Goal: Task Accomplishment & Management: Manage account settings

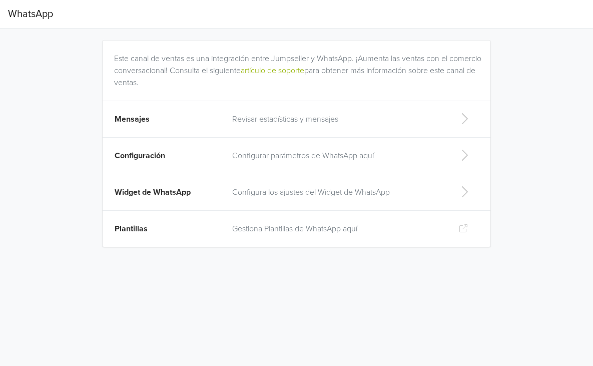
click at [280, 155] on p "Configurar parámetros de WhatsApp aquí" at bounding box center [337, 156] width 211 height 12
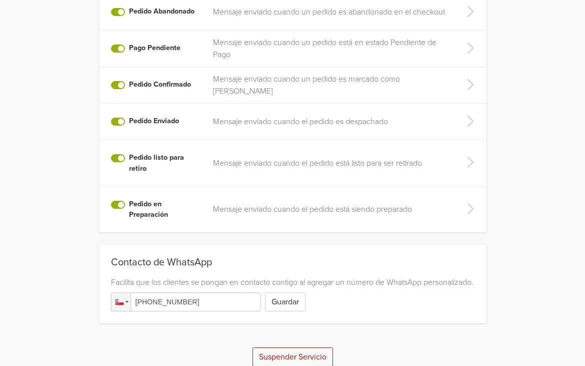
scroll to position [287, 0]
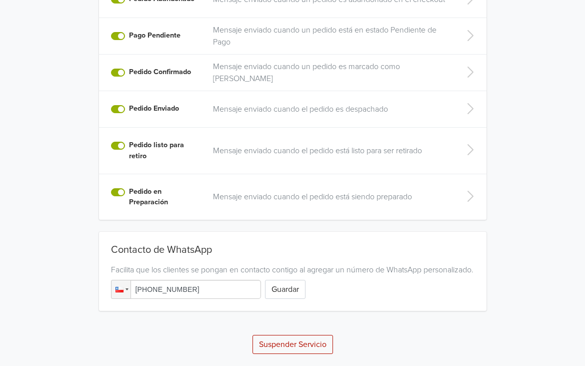
drag, startPoint x: 287, startPoint y: 293, endPoint x: 150, endPoint y: 288, distance: 136.7
click at [150, 288] on div "Phone [PHONE_NUMBER] Guardar" at bounding box center [293, 289] width 364 height 19
click at [150, 288] on input "[PHONE_NUMBER]" at bounding box center [186, 289] width 150 height 19
type input "[PHONE_NUMBER]"
click at [285, 291] on button "Guardar" at bounding box center [285, 289] width 41 height 19
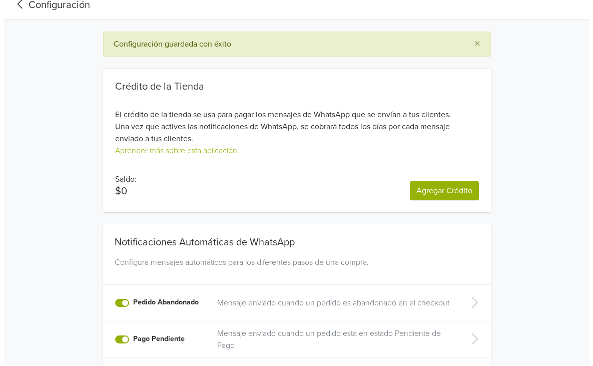
scroll to position [0, 0]
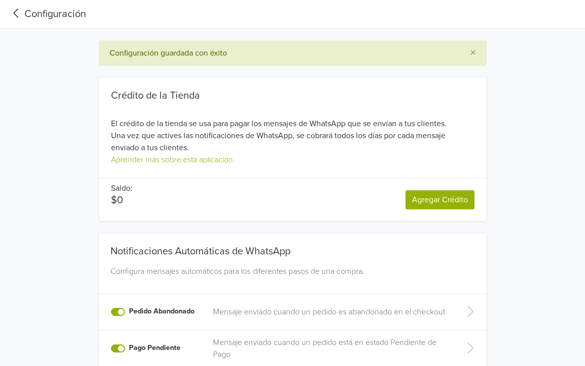
click at [51, 12] on div "Configuración" at bounding box center [47, 14] width 78 height 15
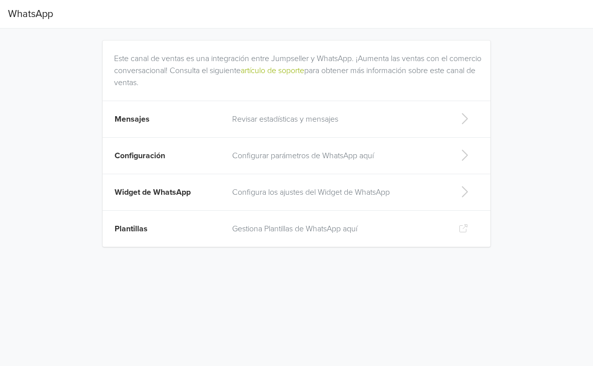
click at [251, 125] on p "Revisar estadísticas y mensajes" at bounding box center [337, 119] width 211 height 12
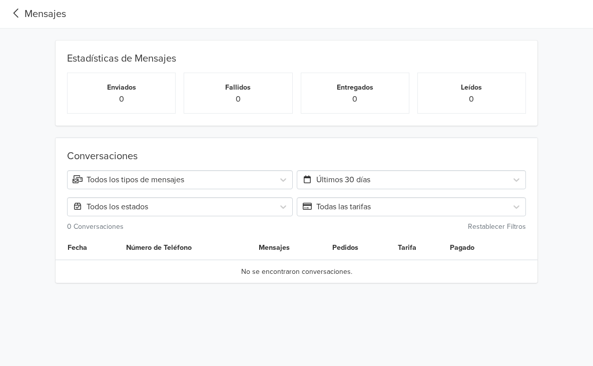
click at [179, 186] on div "Todos los tipos de mensajes" at bounding box center [171, 180] width 206 height 14
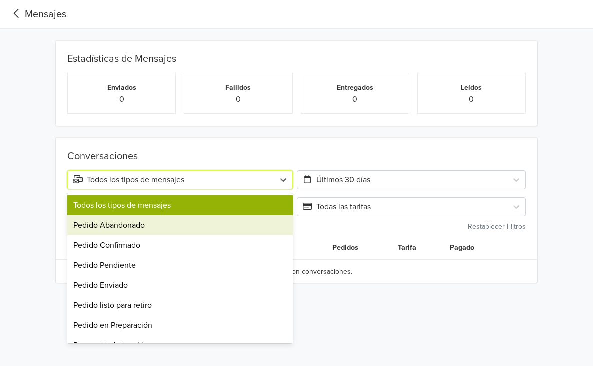
click at [150, 227] on div "Pedido Abandonado" at bounding box center [179, 225] width 225 height 20
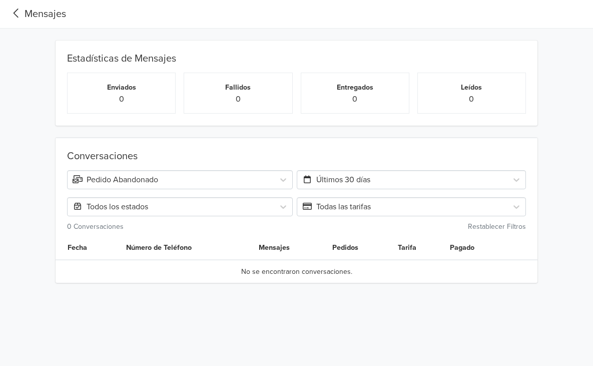
click at [179, 170] on div "Conversaciones Pedido Abandonado Últimos 30 días Todos los estados Todas las ta…" at bounding box center [297, 191] width 474 height 82
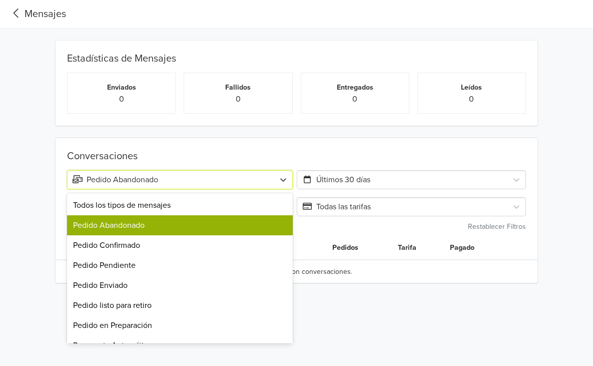
click at [184, 177] on div "Pedido Abandonado" at bounding box center [171, 180] width 196 height 12
click at [139, 235] on div "Pedido Abandonado" at bounding box center [179, 225] width 225 height 20
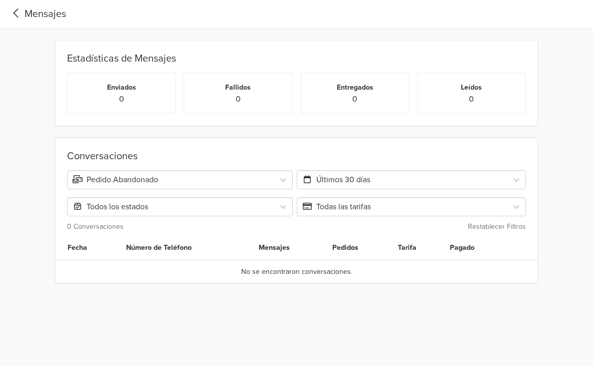
click at [164, 176] on div "Pedido Abandonado" at bounding box center [171, 180] width 196 height 12
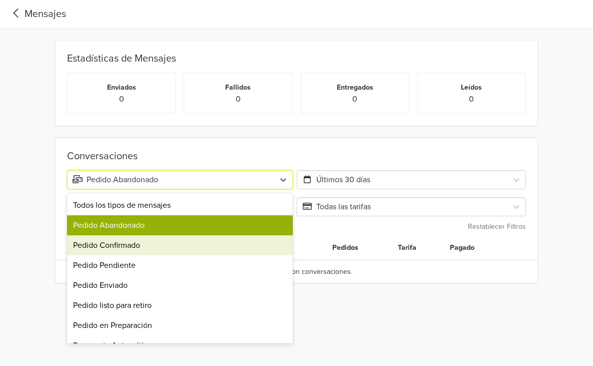
click at [118, 243] on div "Pedido Confirmado" at bounding box center [179, 245] width 225 height 20
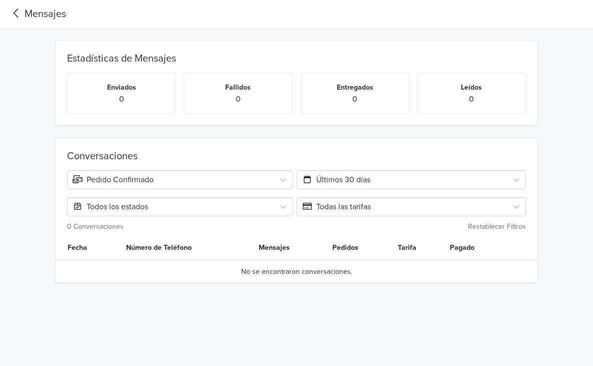
click at [36, 18] on div "Mensajes" at bounding box center [37, 14] width 58 height 15
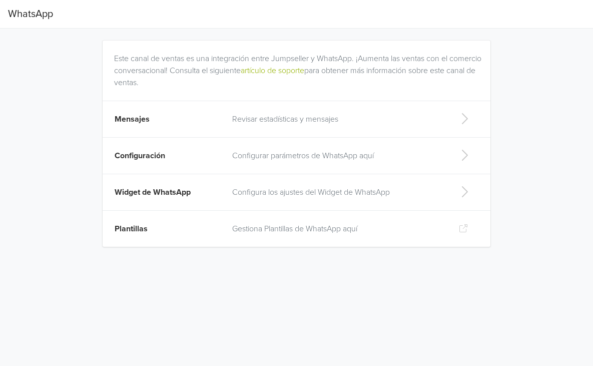
click at [178, 190] on span "Widget de WhatsApp" at bounding box center [153, 192] width 76 height 10
select select "rb"
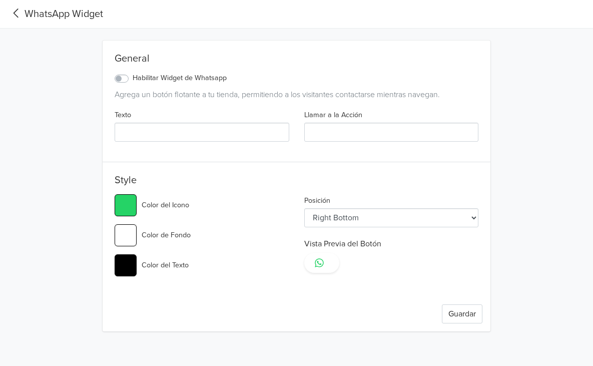
type input "#25d366"
select select "lt"
click at [133, 81] on label "Habilitar Widget de Whatsapp" at bounding box center [180, 78] width 94 height 11
click at [0, 0] on input "Habilitar Widget de Whatsapp" at bounding box center [0, 0] width 0 height 0
type input "#25d366"
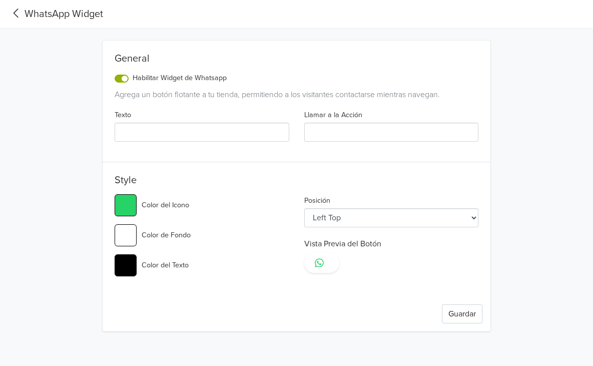
click at [382, 117] on div "Llamar a la Acción" at bounding box center [392, 125] width 190 height 33
click at [361, 137] on input "Llamar a la Acción" at bounding box center [391, 132] width 175 height 19
click at [226, 130] on input "Texto" at bounding box center [202, 132] width 175 height 19
type input "p"
type input "#25d366"
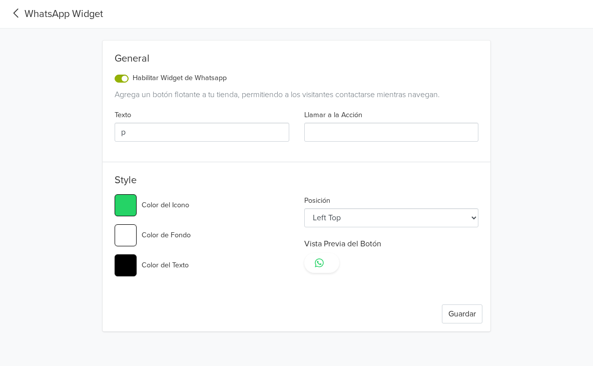
type input "pr"
type input "#25d366"
type input "pre"
type input "#25d366"
type input "pr"
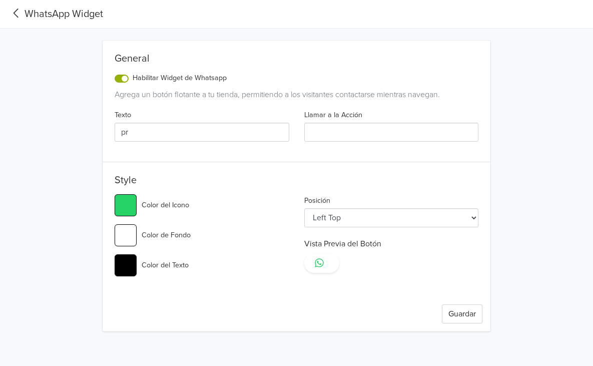
type input "#25d366"
type input "p"
type input "#25d366"
type input "T"
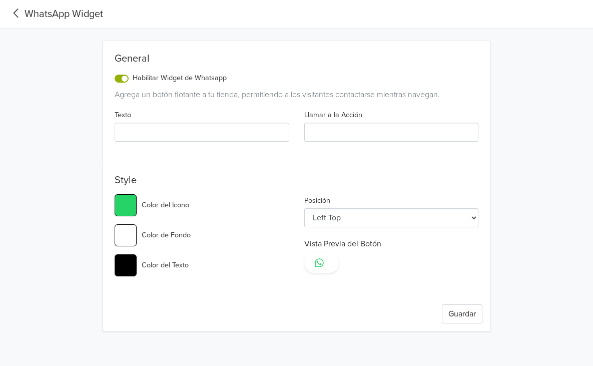
type input "#25d366"
type input "TE"
type input "#25d366"
type input "TE"
type input "#25d366"
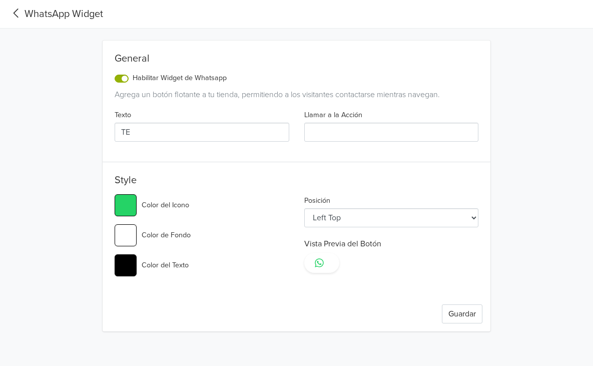
type input "TE A"
type input "#25d366"
type input "TE AY"
type input "#25d366"
type input "TE AYU"
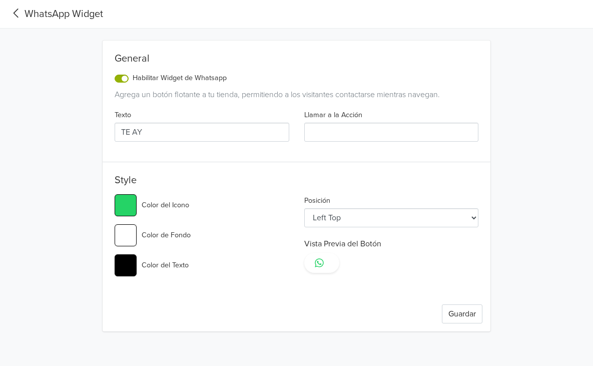
type input "#25d366"
type input "TE AYUD"
type input "#25d366"
type input "TE AYUDO"
type input "#25d366"
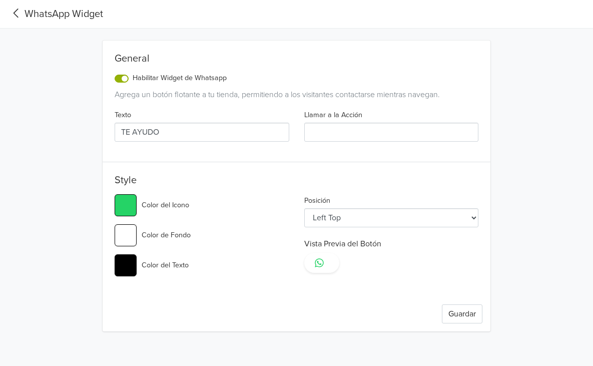
type input "TE AYUDO"
type input "#25d366"
type input "TE AYUDO E"
type input "#25d366"
type input "TE AYUDO EN"
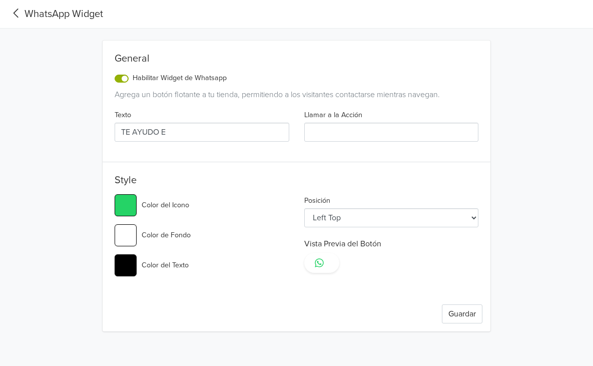
type input "#25d366"
type input "TE AYUDO EN"
type input "#25d366"
type input "TE AYUDO EN A"
type input "#25d366"
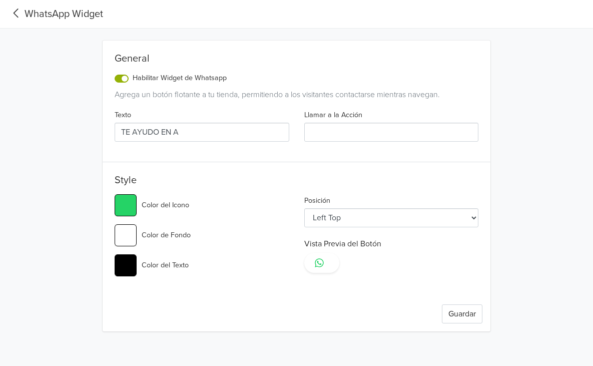
type input "TE AYUDO EN"
type input "#25d366"
type input "TE AYUDO EN"
type input "#25d366"
type input "TE AYUDO E"
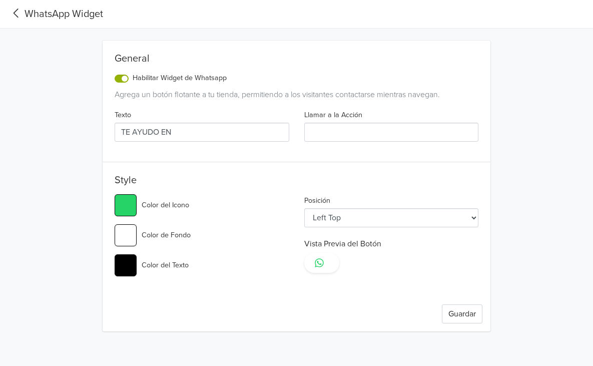
type input "#25d366"
type input "TE AYUDO"
type input "#25d366"
type input "TE AYUDO"
type input "#25d366"
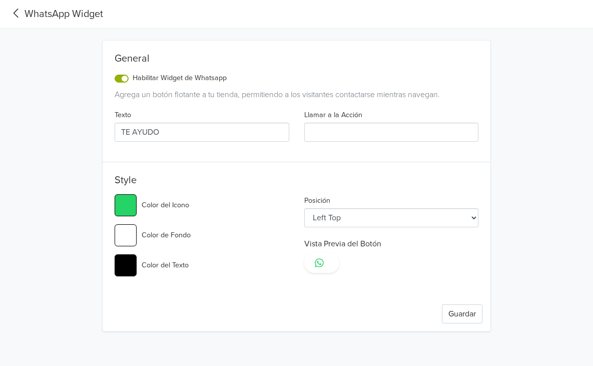
type input "TE AYUD"
type input "#25d366"
type input "TE AYU"
type input "#25d366"
type input "TE AY"
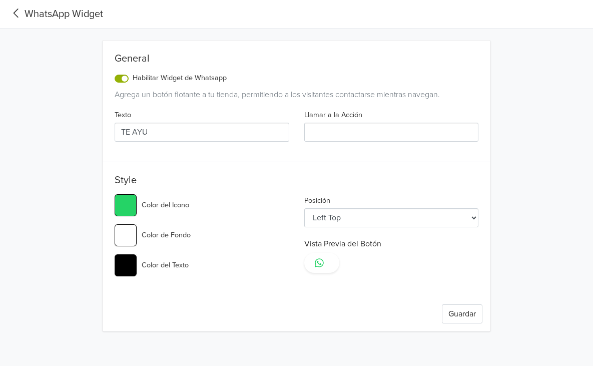
type input "#25d366"
type input "TE A"
type input "#25d366"
type input "TE"
type input "#25d366"
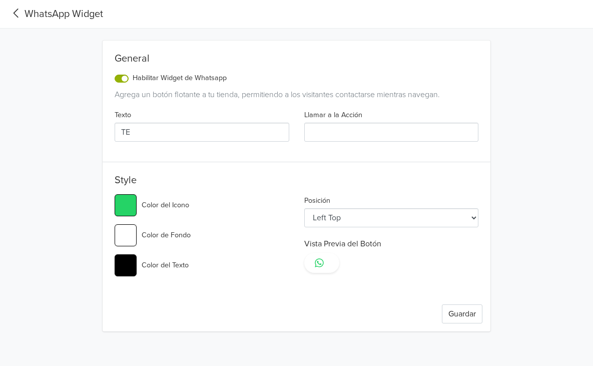
type input "TE"
type input "#25d366"
type input "T"
type input "#25d366"
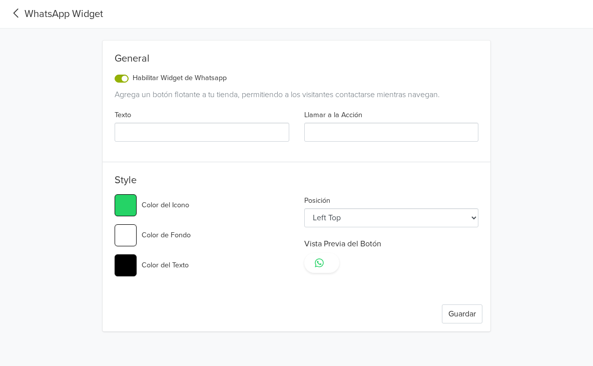
type input "t"
type input "#25d366"
type input "te"
type input "#25d366"
type input "te"
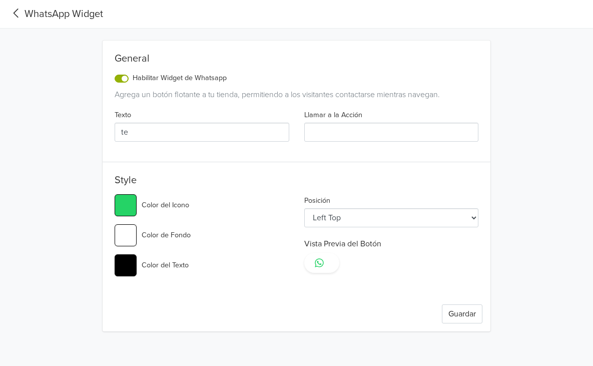
type input "#25d366"
type input "te a"
type input "#25d366"
type input "te ay"
type input "#25d366"
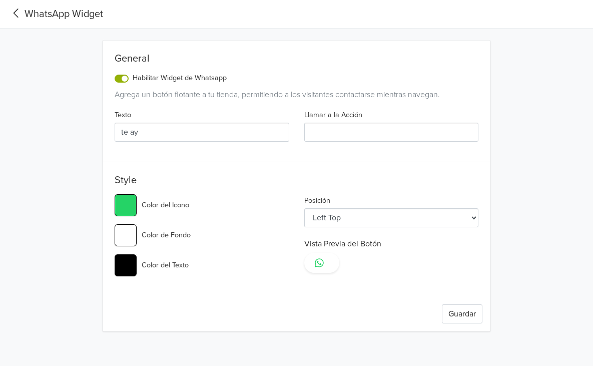
type input "te ayo"
type input "#25d366"
type input "te ay"
type input "#25d366"
type input "te ayu"
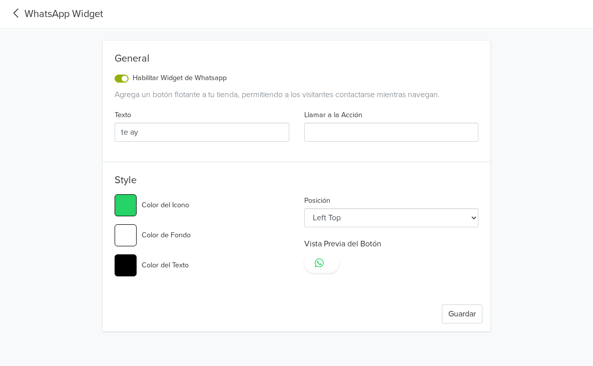
type input "#25d366"
type input "te ayud"
type input "#25d366"
type input "te ayudo"
type input "#25d366"
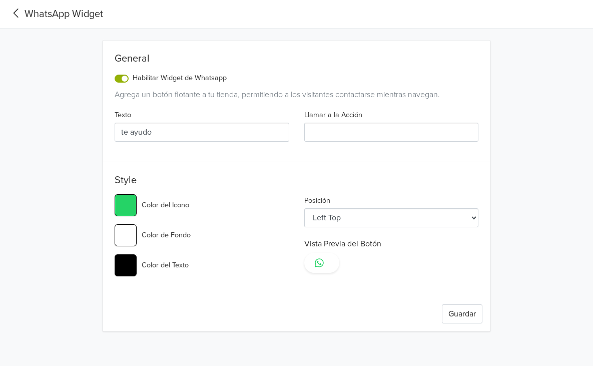
type input "te ayudo"
type input "#25d366"
type input "te ayudo e"
type input "#25d366"
type input "te ayudo en"
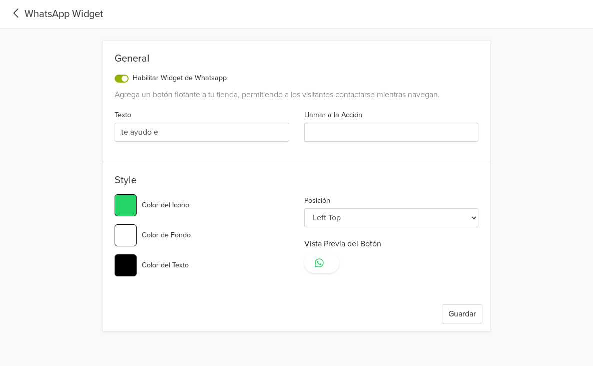
type input "#25d366"
type input "te ayudo en"
type input "#25d366"
type input "te ayudo en a"
type input "#25d366"
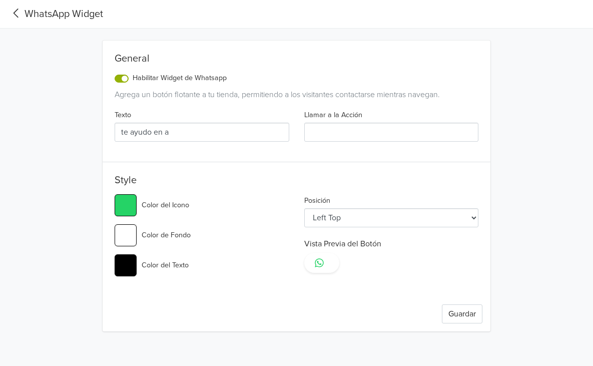
type input "te ayudo en al"
type input "#25d366"
type input "te ayudo en alg"
type input "#25d366"
type input "te ayudo en algo"
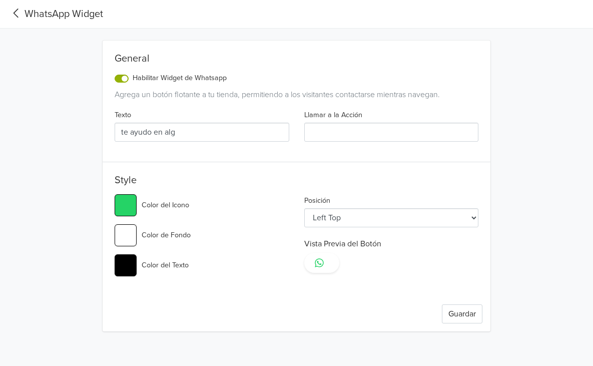
type input "#25d366"
type input "te ayudo en algo_"
type input "#25d366"
type input "te ayudo en algo"
type input "#25d366"
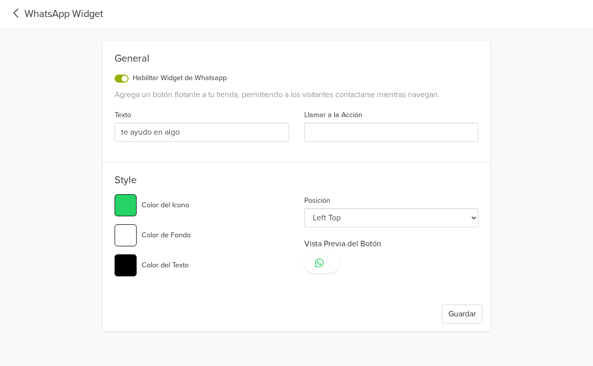
type input "te ayudo en algo"
click at [323, 137] on input "Llamar a la Acción" at bounding box center [391, 132] width 175 height 19
type input "p"
type input "#25d366"
type input "pr"
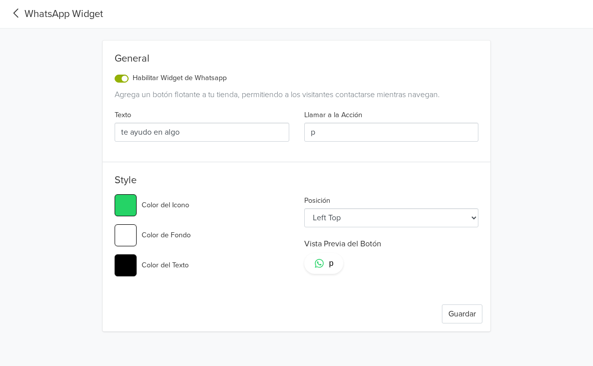
type input "#25d366"
type input "pre"
type input "#25d366"
type input "preg"
type input "#25d366"
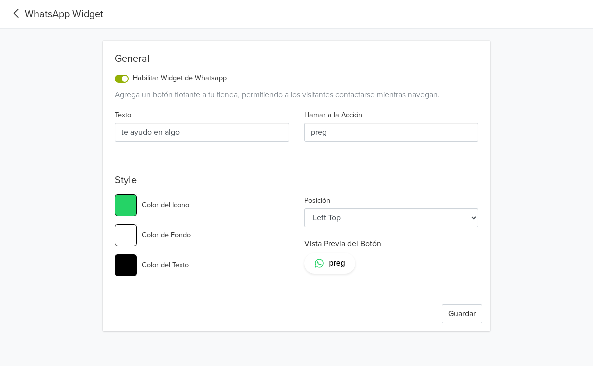
type input "pregu"
type input "#25d366"
type input "pregun"
type input "#25d366"
type input "pregunt"
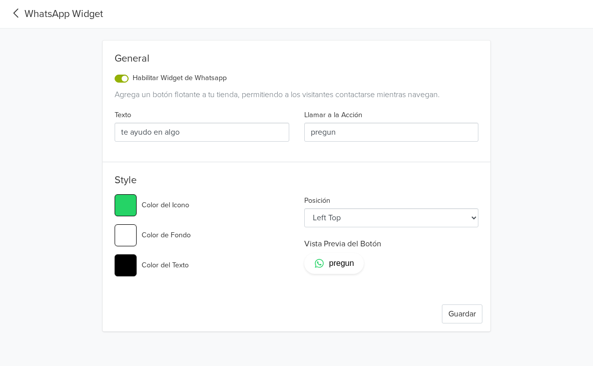
type input "#25d366"
type input "pregunta"
type input "#25d366"
type input "preguntas"
type input "#25d366"
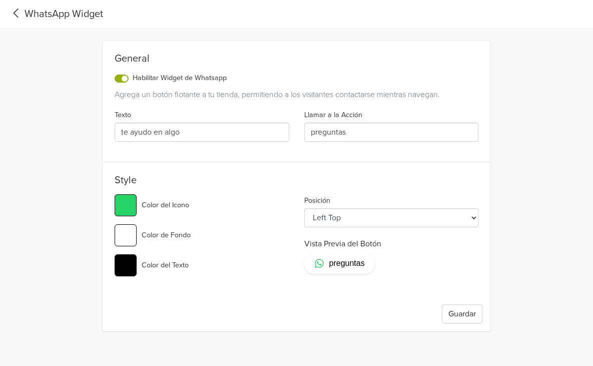
type input "preguntas"
type input "#25d366"
type input "preguntas a"
type input "#25d366"
type input "preguntas aq"
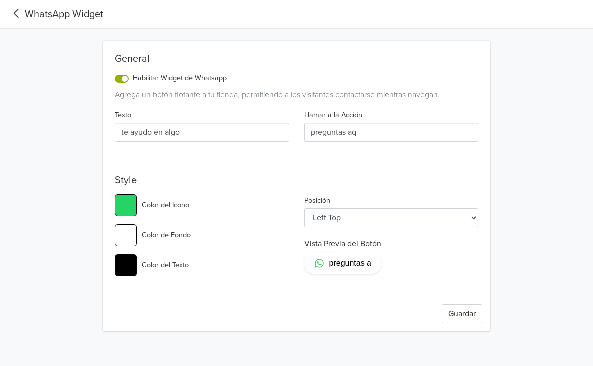
type input "#25d366"
type input "preguntas aqu"
type input "#25d366"
type input "preguntas aqui"
type input "#25d366"
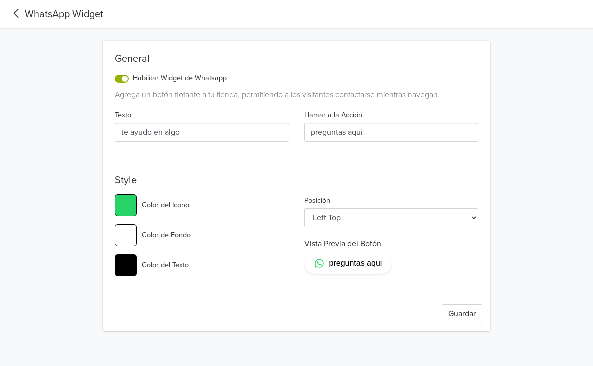
type input "preguntas aqu"
type input "#25d366"
type input "preguntas aq"
type input "#25d366"
type input "preguntas a"
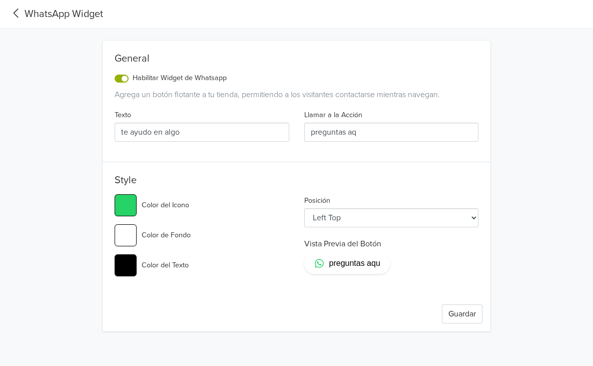
type input "#25d366"
type input "preguntas"
type input "#25d366"
type input "preguntas"
type input "#25d366"
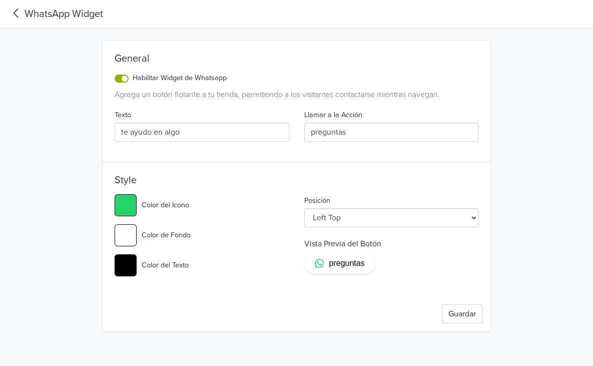
type input "pregunta"
type input "#25d366"
type input "pregunt"
type input "#25d366"
type input "pregun"
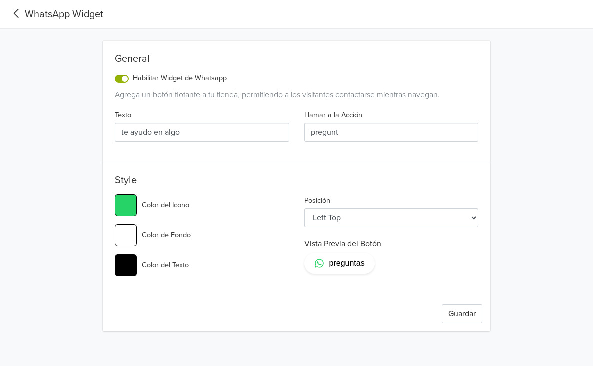
type input "#25d366"
type input "pregu"
type input "#25d366"
type input "preg"
type input "#25d366"
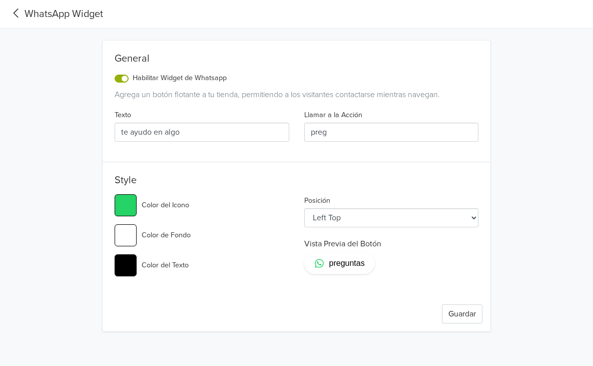
type input "pre"
type input "#25d366"
type input "pr"
type input "#25d366"
type input "p"
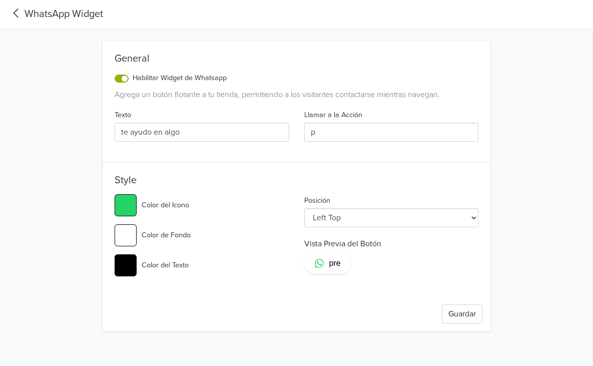
type input "#25d366"
type input "t"
type input "#25d366"
type input "te"
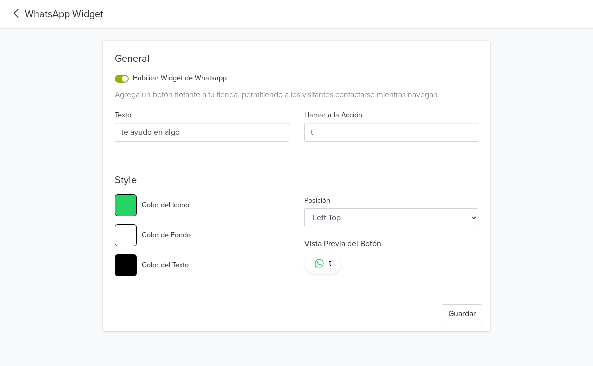
type input "#25d366"
type input "te"
type input "#25d366"
type input "te a"
type input "#25d366"
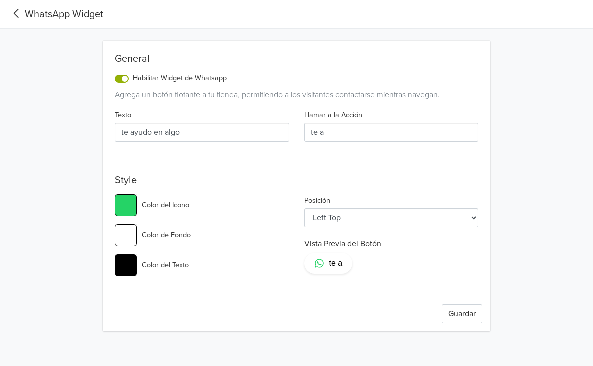
type input "te ay"
type input "#25d366"
type input "te ayu"
type input "#25d366"
type input "te ayud"
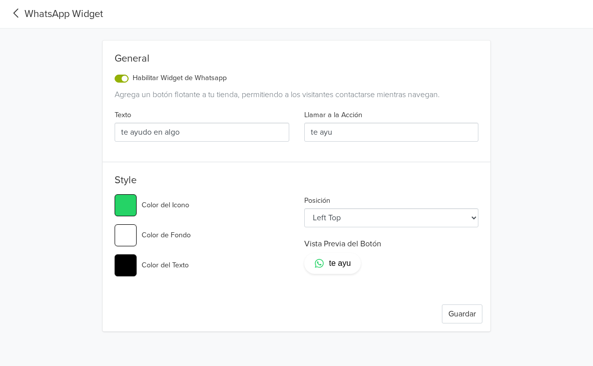
type input "#25d366"
type input "te ayudo"
type input "#25d366"
type input "te ayudo"
type input "#25d366"
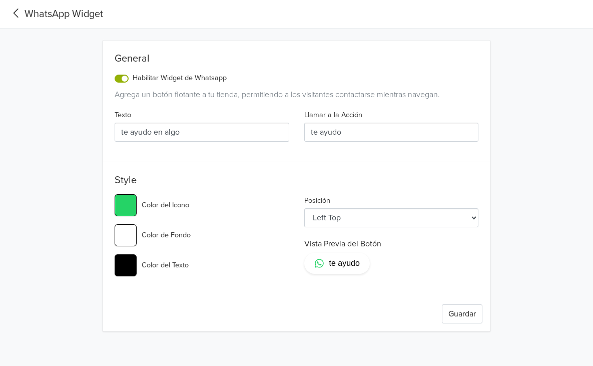
type input "te ayudo e"
type input "#25d366"
type input "te ayudo"
type input "#25d366"
type input "te ayudo _"
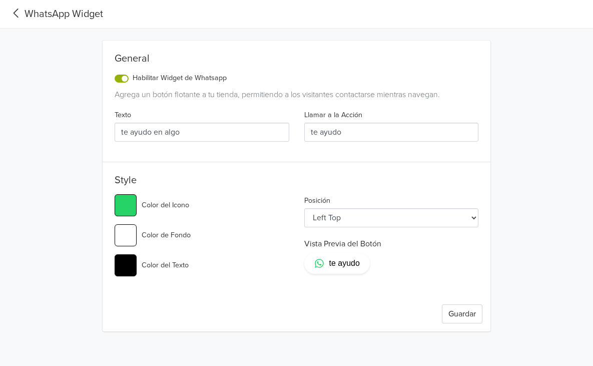
type input "#25d366"
type input "te ayudo"
type input "#25d366"
type input "te ayudo )"
type input "#25d366"
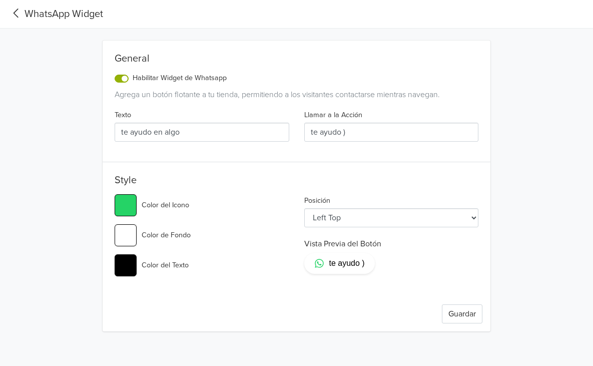
type input "te ayudo"
type input "#25d366"
type input "te ayudo ("
type input "#25d366"
type input "te ayudo"
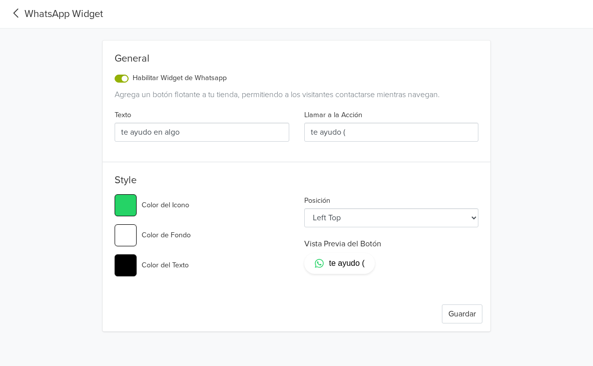
type input "#25d366"
click at [253, 126] on input "te ayudo en algo" at bounding box center [202, 132] width 175 height 19
click at [124, 135] on input "necesito informacion de" at bounding box center [202, 132] width 175 height 19
click at [183, 129] on input "holis necesito informacion de" at bounding box center [202, 132] width 175 height 19
click at [166, 136] on input "holis necesito información de" at bounding box center [202, 132] width 175 height 19
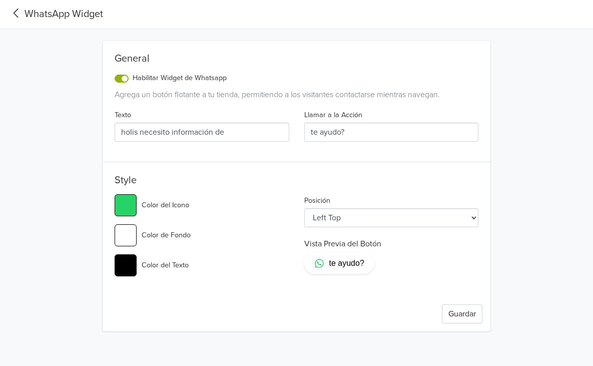
click at [159, 133] on input "holis necesito información de" at bounding box center [202, 132] width 175 height 19
click at [224, 130] on input "holis quiero información de" at bounding box center [202, 132] width 175 height 19
click at [122, 210] on input "#25d366" at bounding box center [126, 205] width 22 height 22
click at [446, 314] on button "Guardar" at bounding box center [462, 313] width 41 height 19
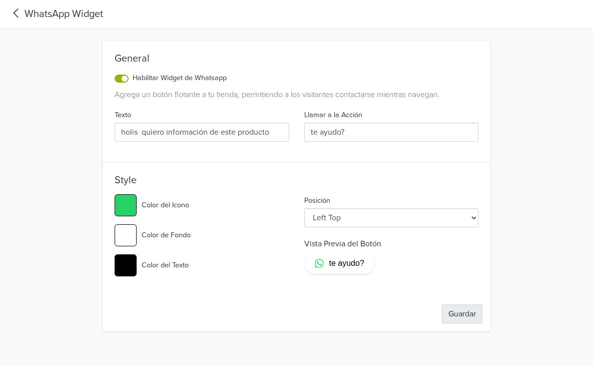
click at [457, 318] on button "Guardar" at bounding box center [462, 313] width 41 height 19
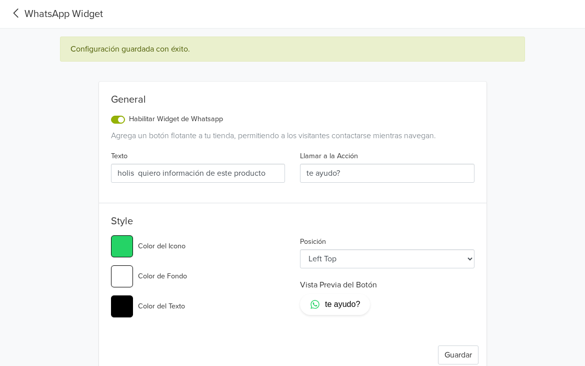
click at [46, 16] on div "WhatsApp Widget" at bounding box center [55, 14] width 95 height 15
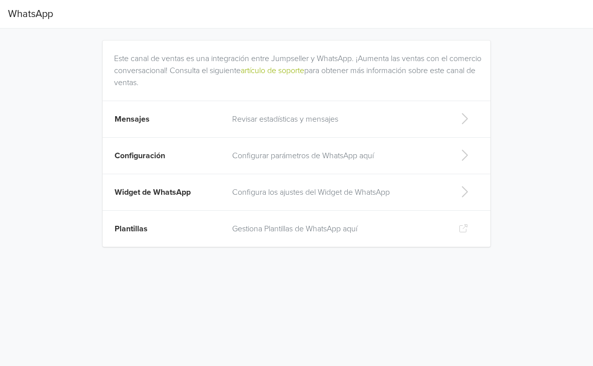
click at [189, 226] on td "Plantillas" at bounding box center [165, 229] width 124 height 37
